Goal: Task Accomplishment & Management: Manage account settings

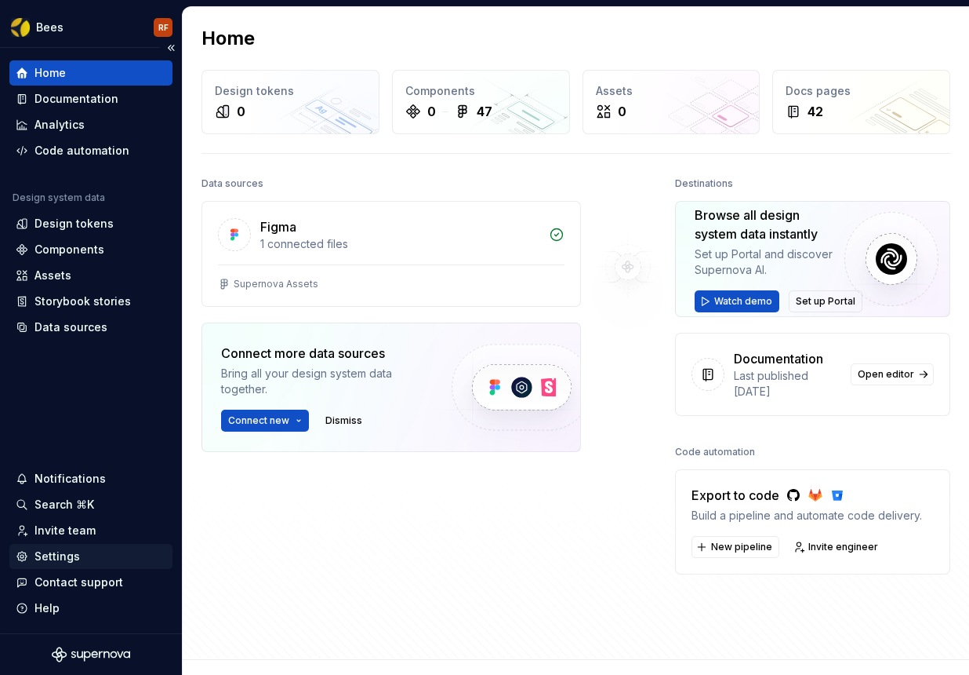
click at [52, 557] on div "Settings" at bounding box center [57, 556] width 45 height 16
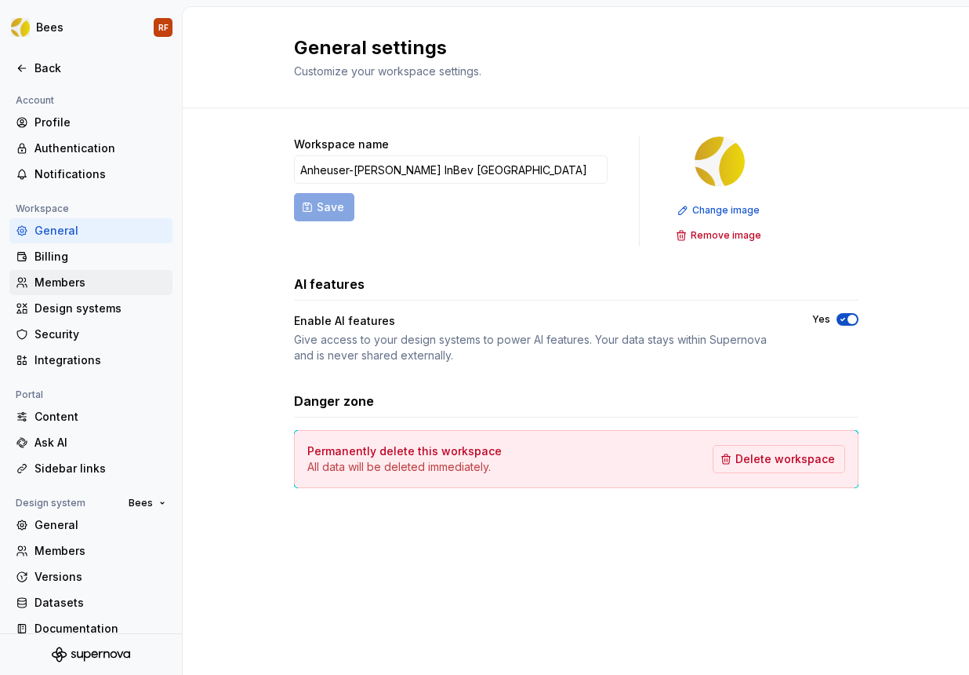
click at [94, 285] on div "Members" at bounding box center [101, 283] width 132 height 16
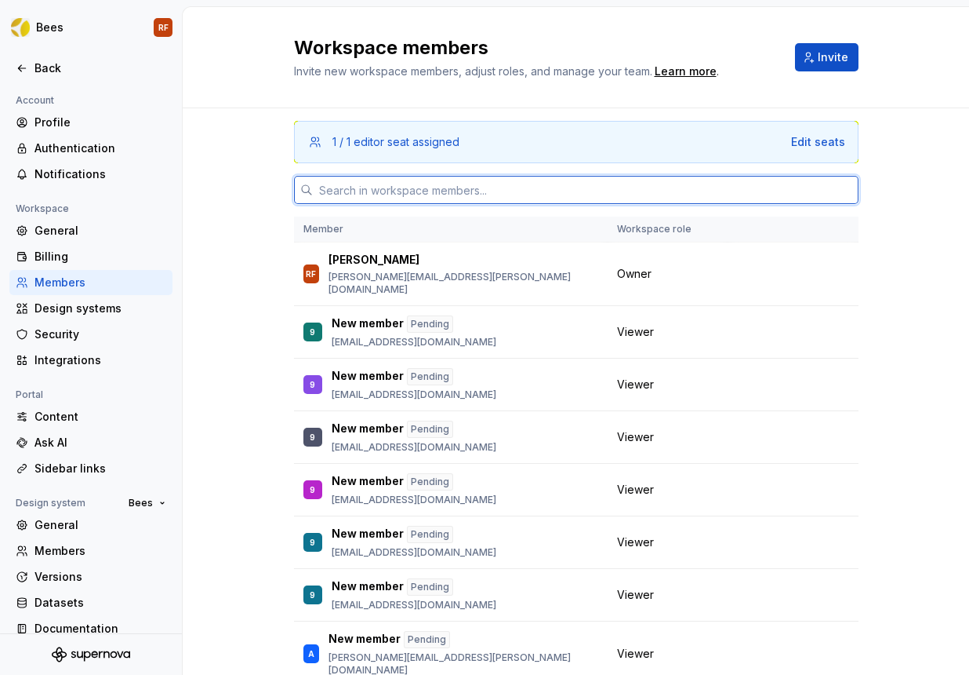
click at [337, 193] on input "text" at bounding box center [586, 190] width 546 height 28
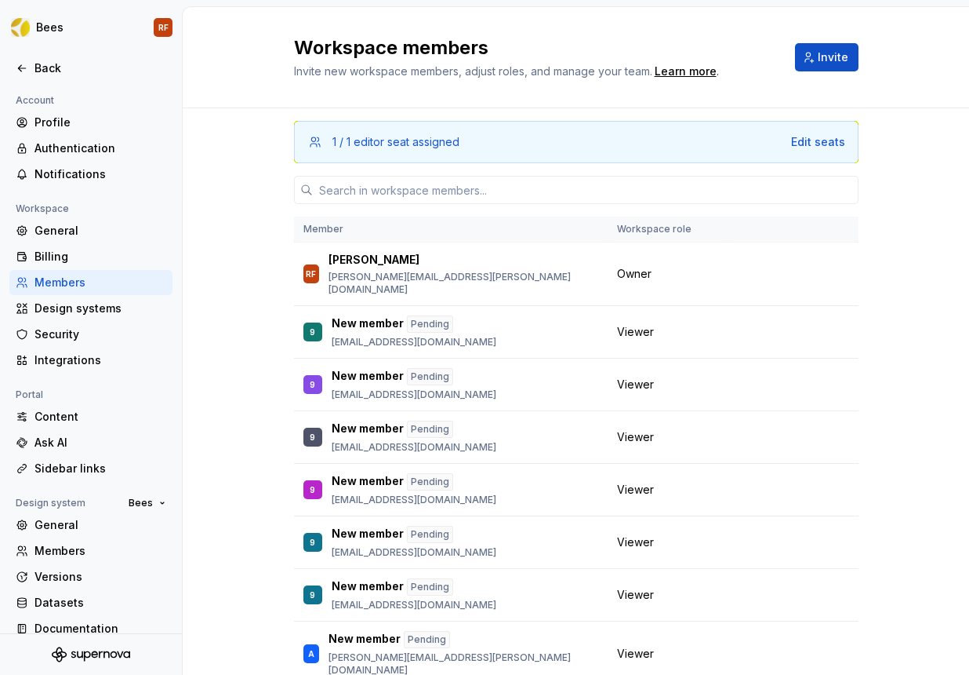
click at [238, 187] on div "1 / 1 editor seat assigned Edit seats Member Workspace role RF Rafael Fernandes…" at bounding box center [576, 441] width 787 height 667
click at [825, 65] on button "Invite" at bounding box center [827, 57] width 64 height 28
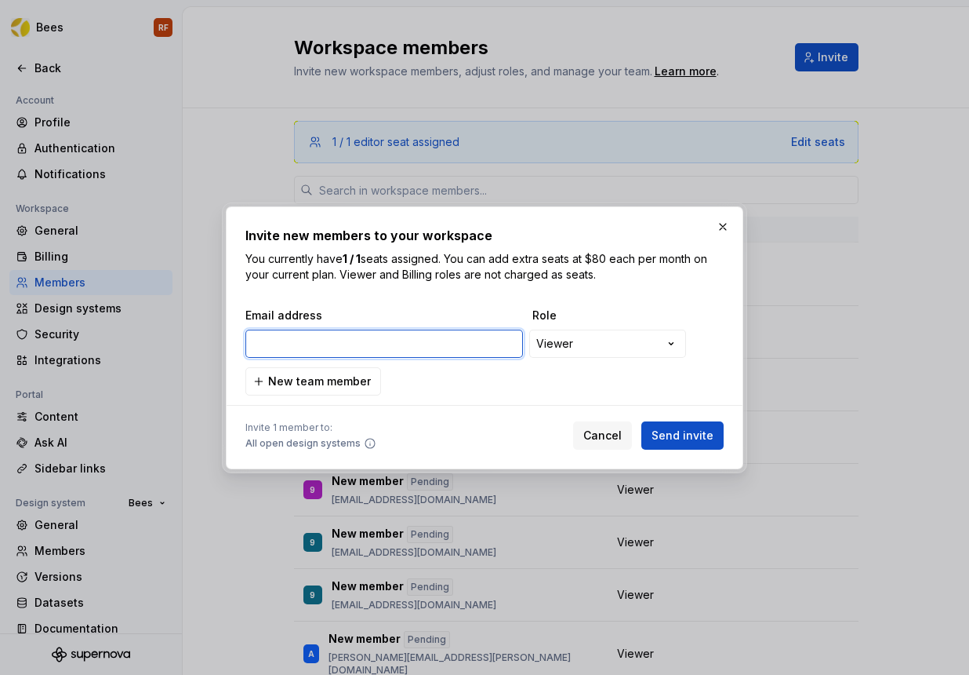
paste input "Felipe.Lopes-ext@ab-Inbev.com"
type input "Felipe.Lopes-ext@ab-Inbev.com"
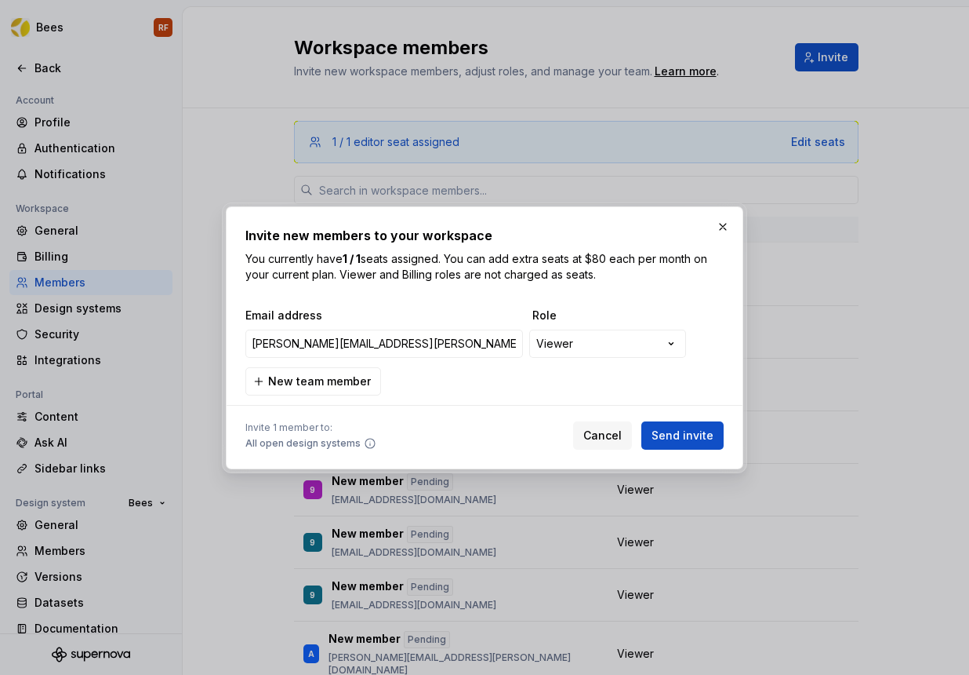
click at [515, 296] on div "**********" at bounding box center [485, 338] width 478 height 224
click at [692, 436] on span "Send invite" at bounding box center [683, 435] width 62 height 16
